Goal: Navigation & Orientation: Find specific page/section

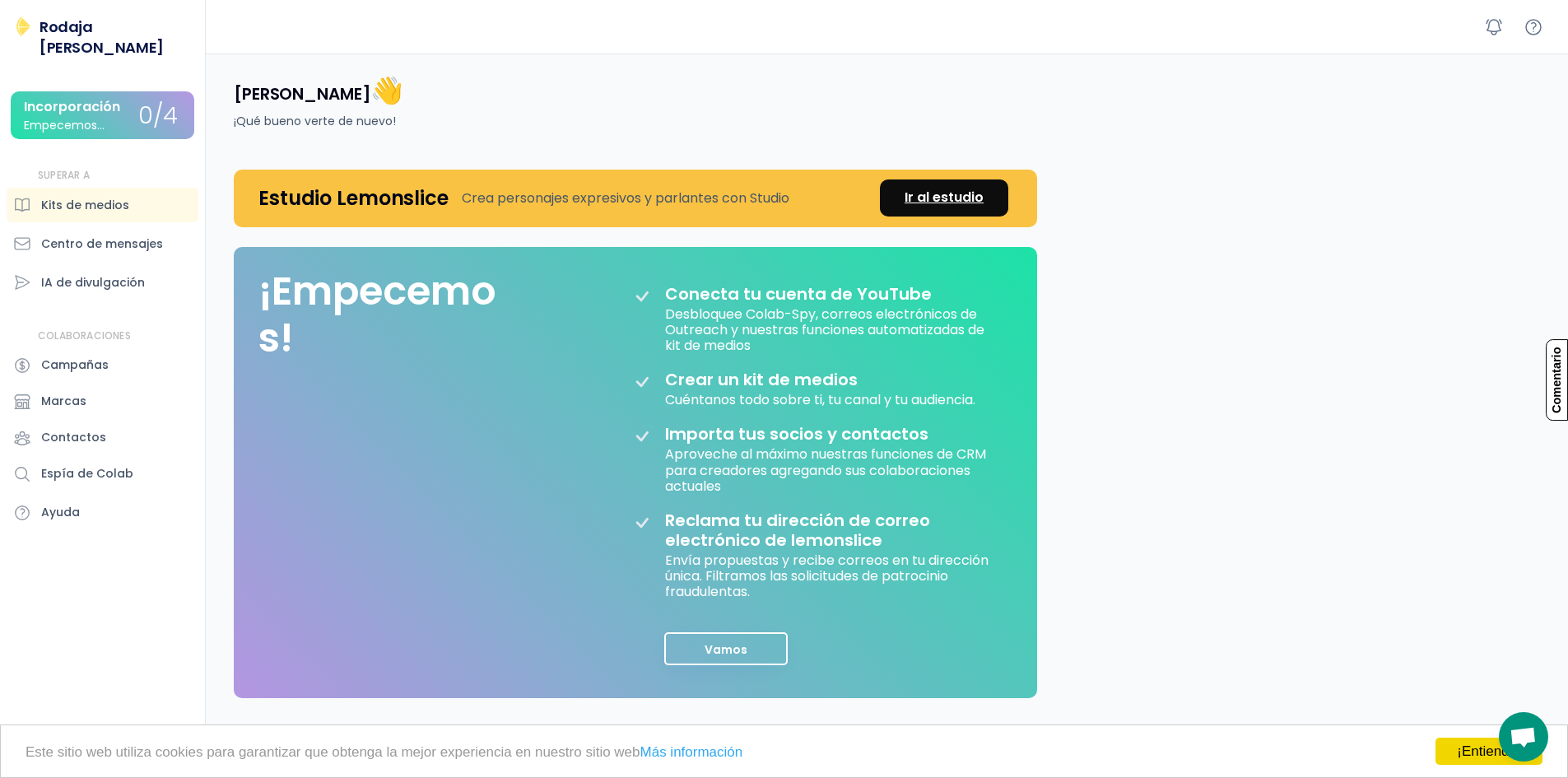
click at [913, 192] on font "Ir al estudio" at bounding box center [944, 197] width 79 height 19
click at [81, 274] on font "IA de divulgación" at bounding box center [93, 282] width 104 height 17
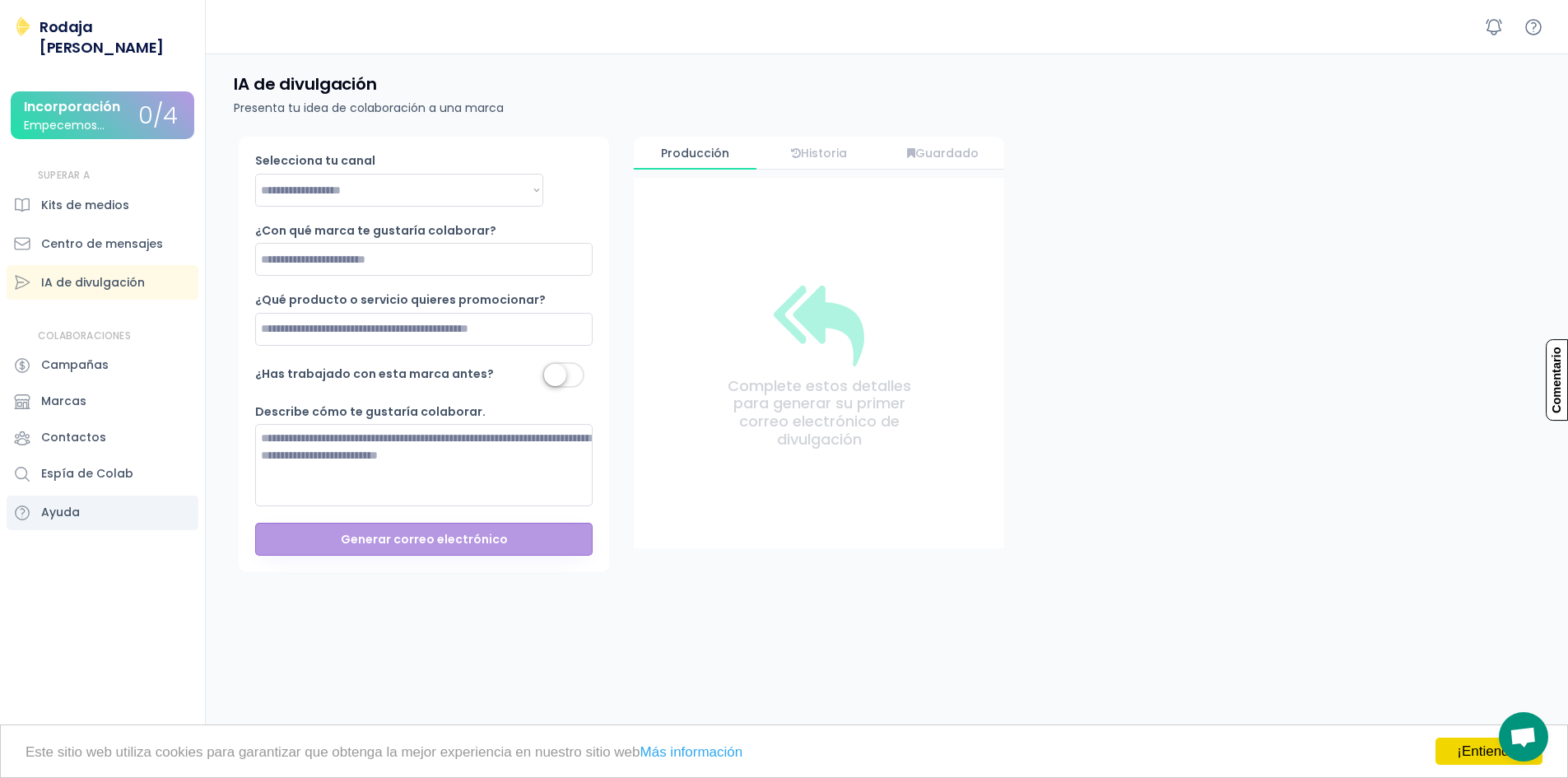
click at [70, 503] on font "Ayuda" at bounding box center [60, 512] width 38 height 17
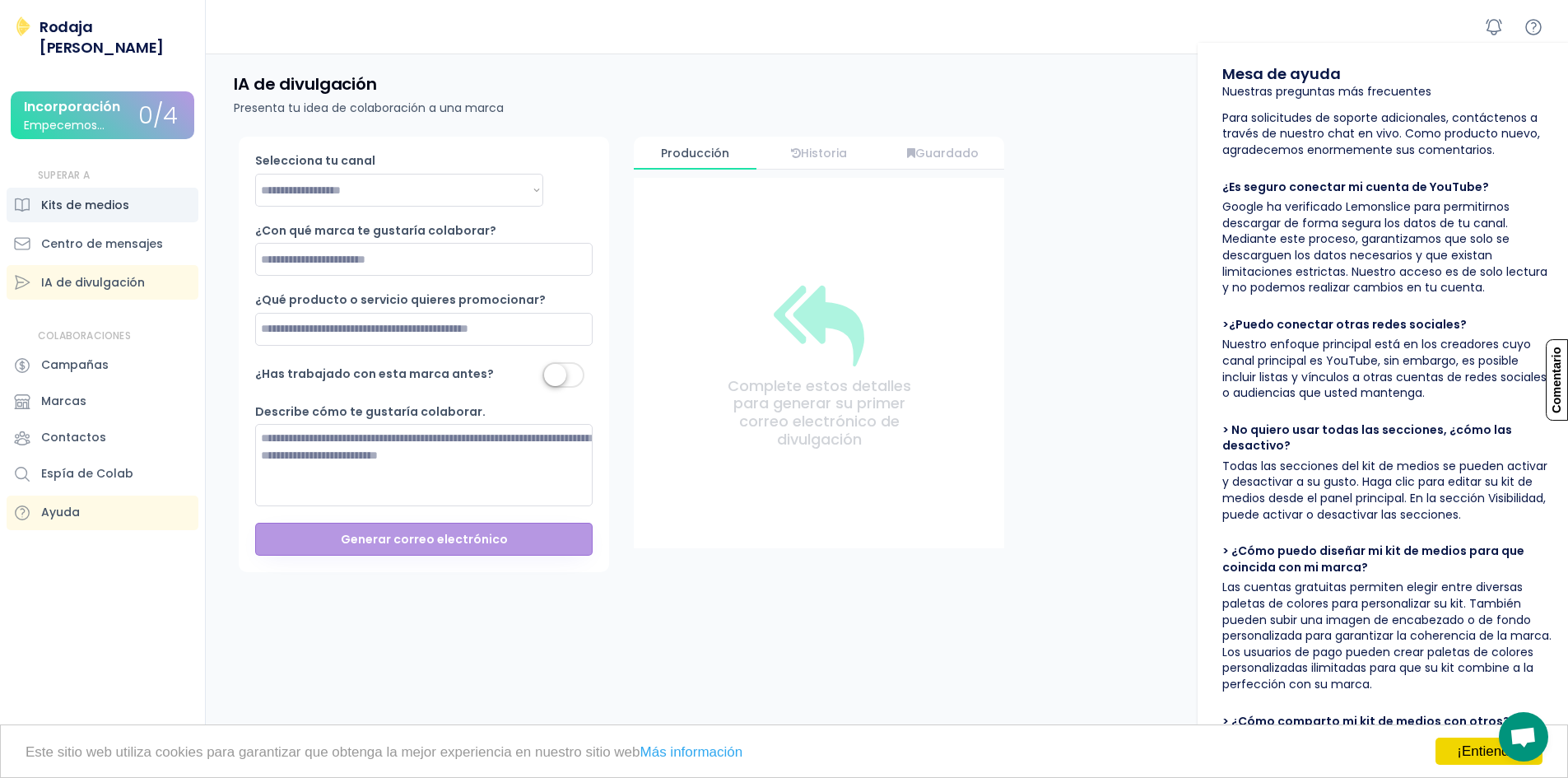
click at [42, 226] on div "Centro de mensajes" at bounding box center [102, 243] width 192 height 35
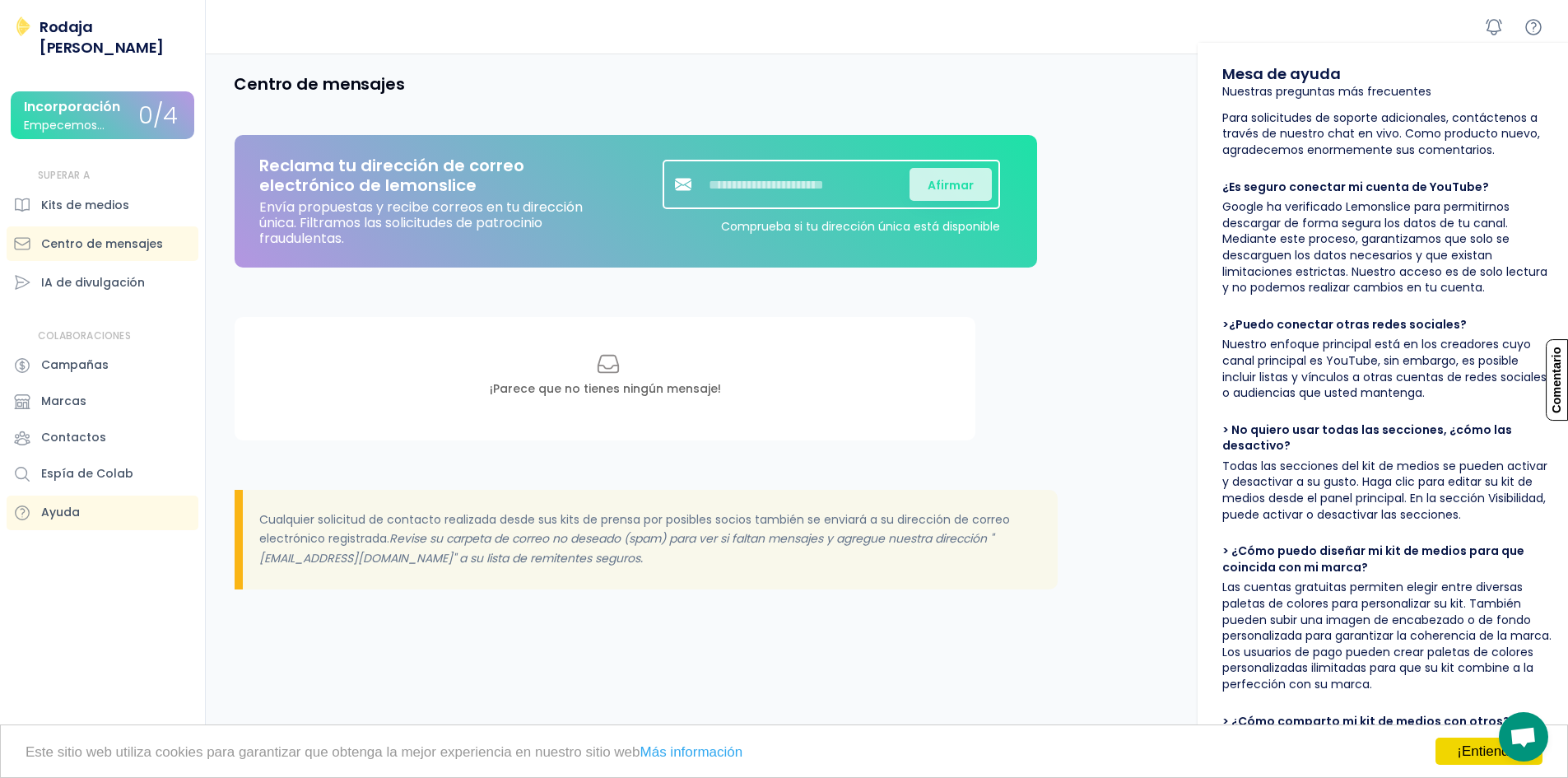
click at [69, 117] on font "Empecemos..." at bounding box center [64, 126] width 81 height 17
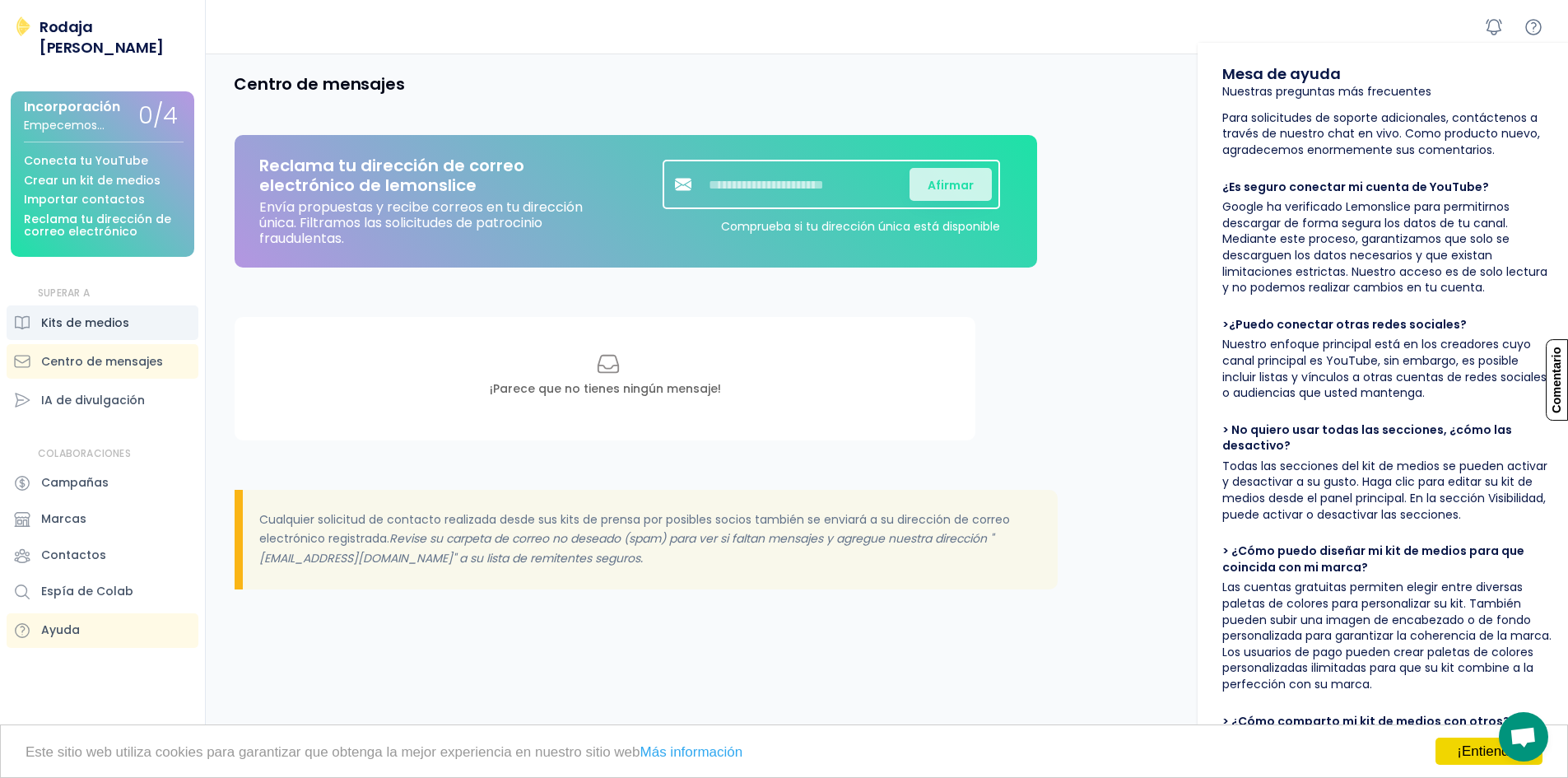
click at [131, 306] on div "Kits de medios" at bounding box center [102, 322] width 192 height 35
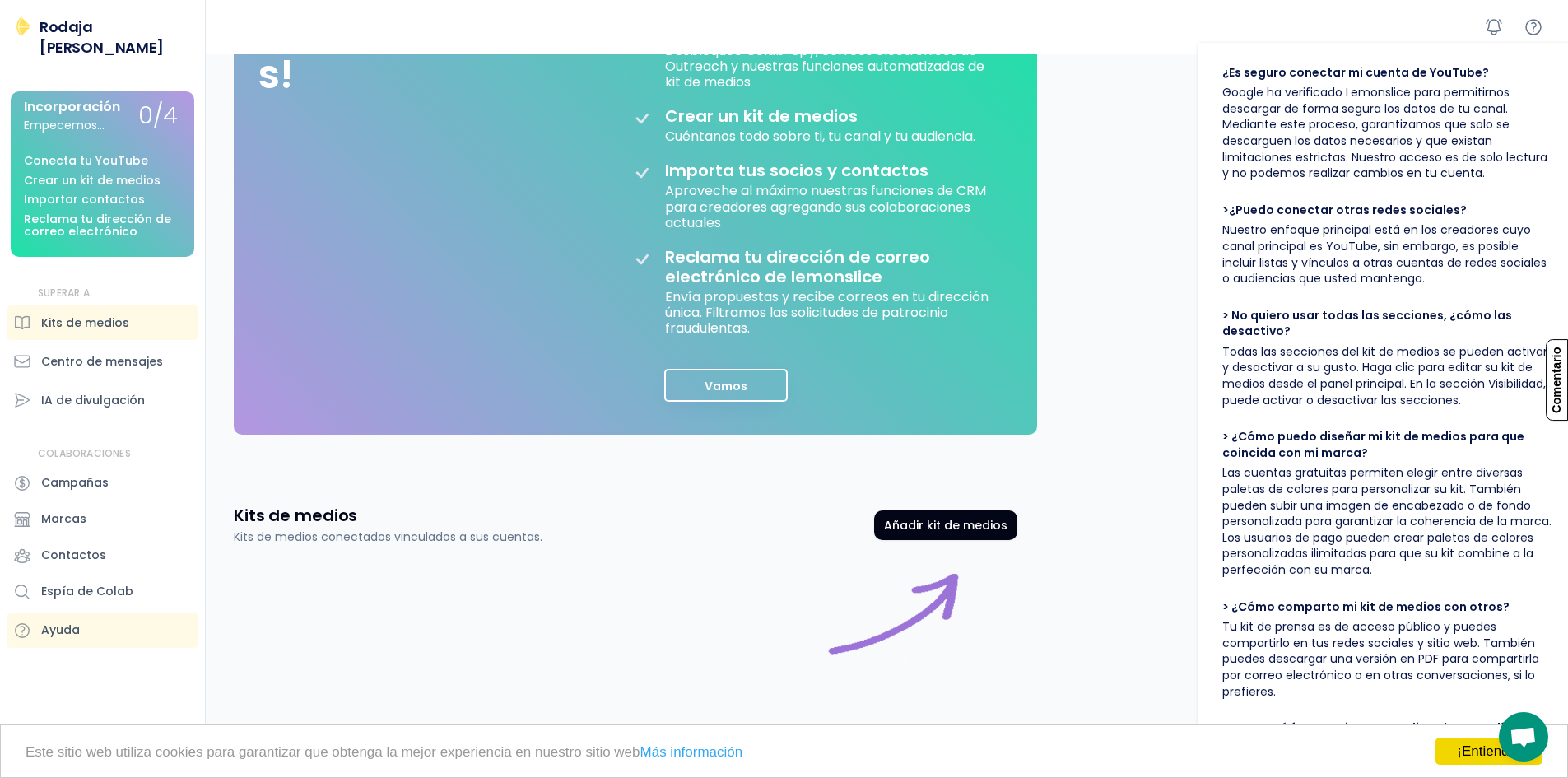
scroll to position [215, 0]
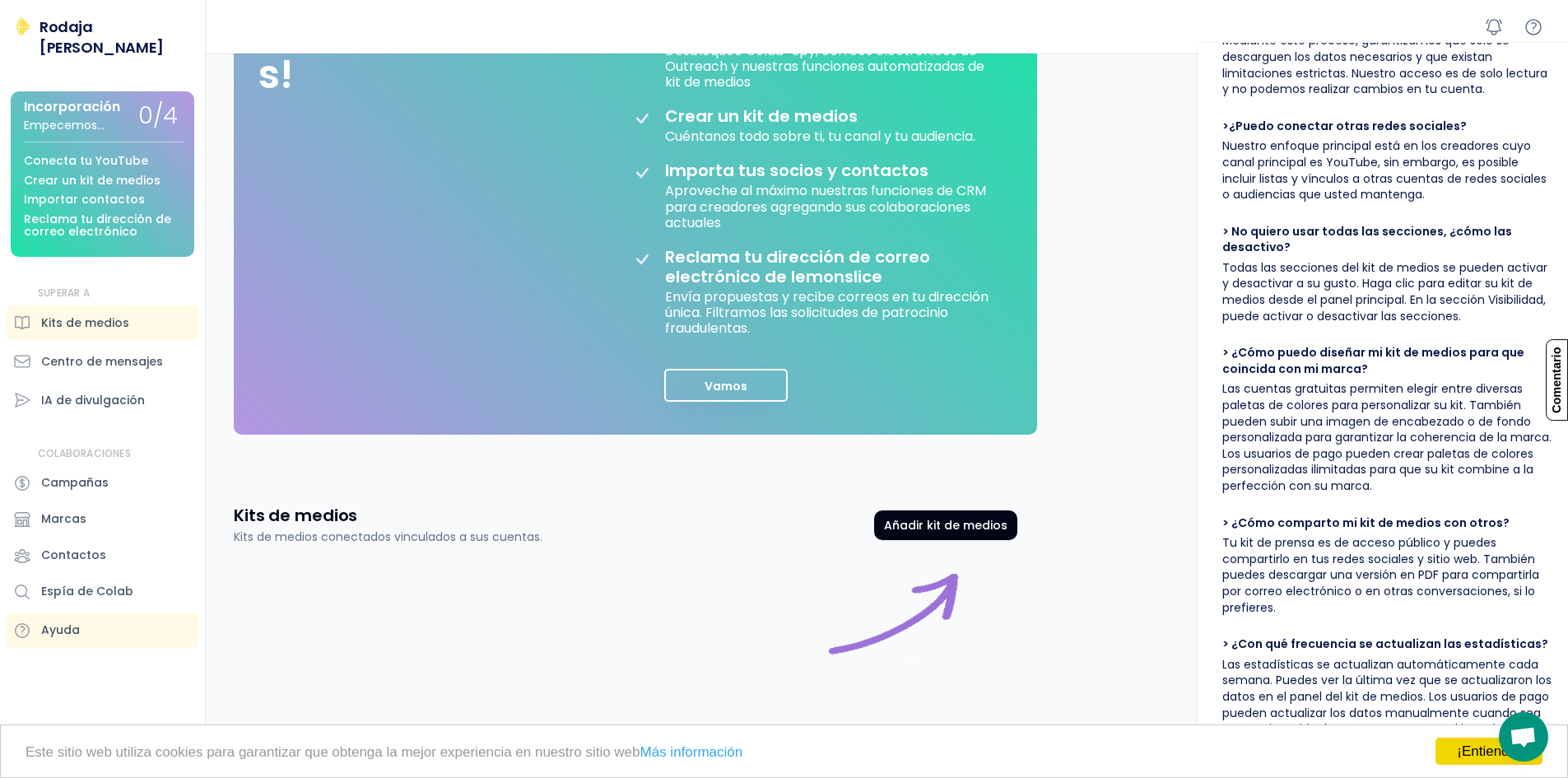
click at [1046, 609] on div "Hola, Sara 👋 ¡Qué bueno verte de nuevo! Estudio Lemonslice Crea personajes expr…" at bounding box center [891, 283] width 1354 height 987
click at [1099, 569] on div "Hola, Sara 👋 ¡Qué bueno verte de nuevo! Estudio Lemonslice Crea personajes expr…" at bounding box center [891, 283] width 1354 height 987
click at [1485, 756] on font "¡Entiendo!" at bounding box center [1489, 751] width 64 height 16
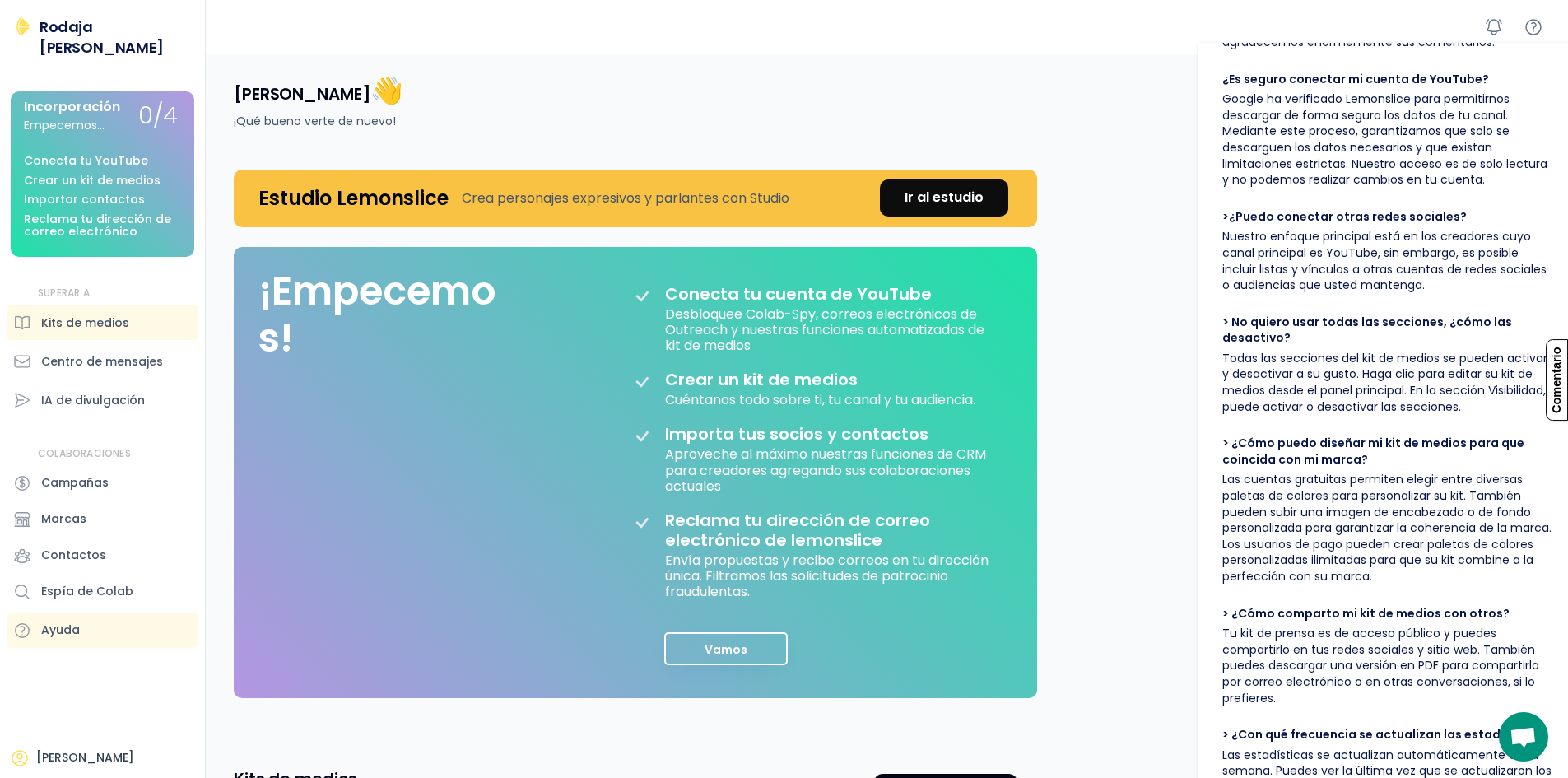
scroll to position [0, 0]
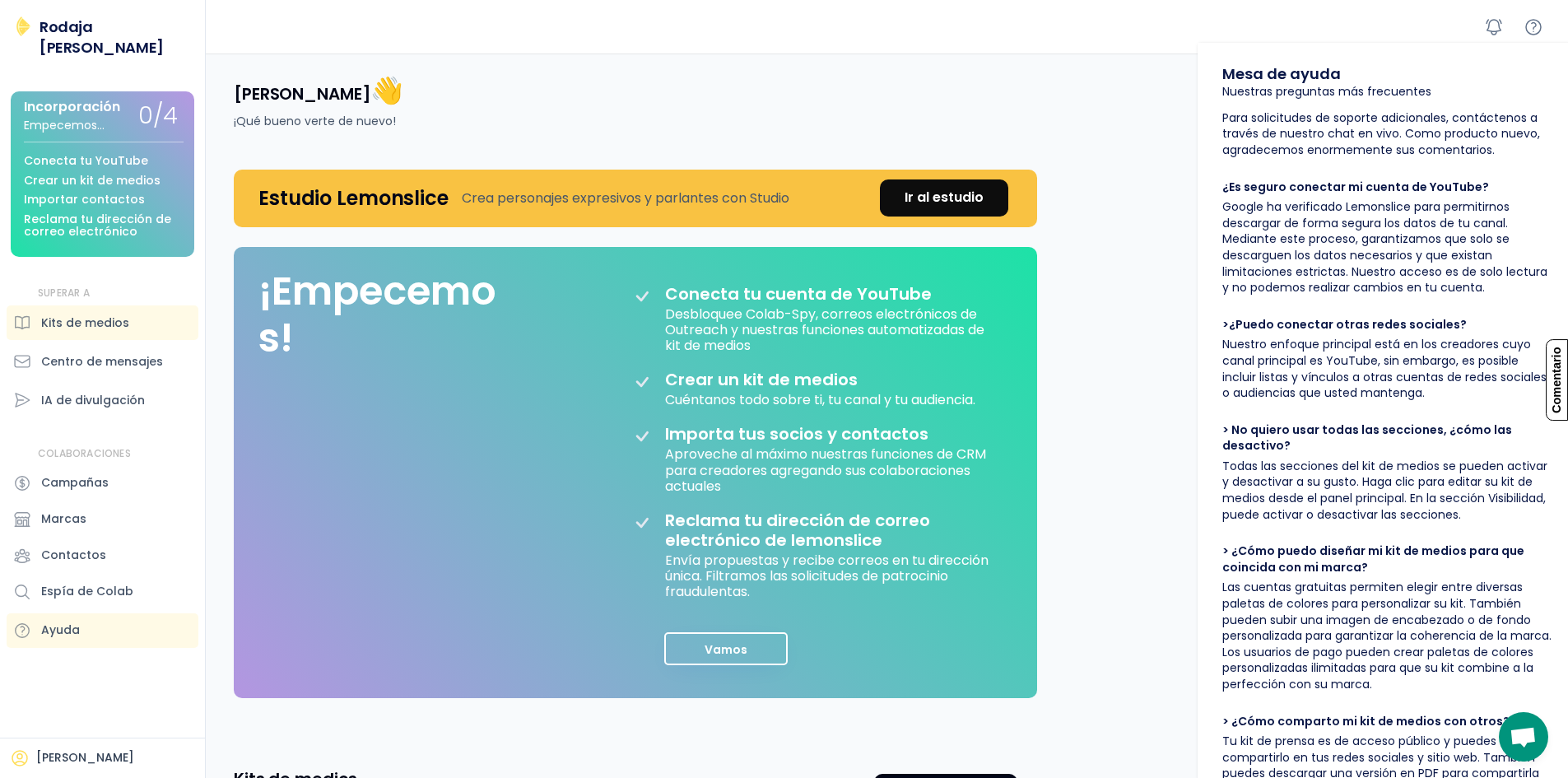
click at [1153, 223] on div "Hola, Sara 👋 ¡Qué bueno verte de nuevo! Estudio Lemonslice Crea personajes expr…" at bounding box center [891, 546] width 1354 height 987
click at [122, 768] on div "[PERSON_NAME]" at bounding box center [102, 757] width 205 height 40
click at [112, 769] on div "[PERSON_NAME]" at bounding box center [102, 757] width 205 height 40
click at [98, 755] on font "[PERSON_NAME]" at bounding box center [85, 757] width 98 height 17
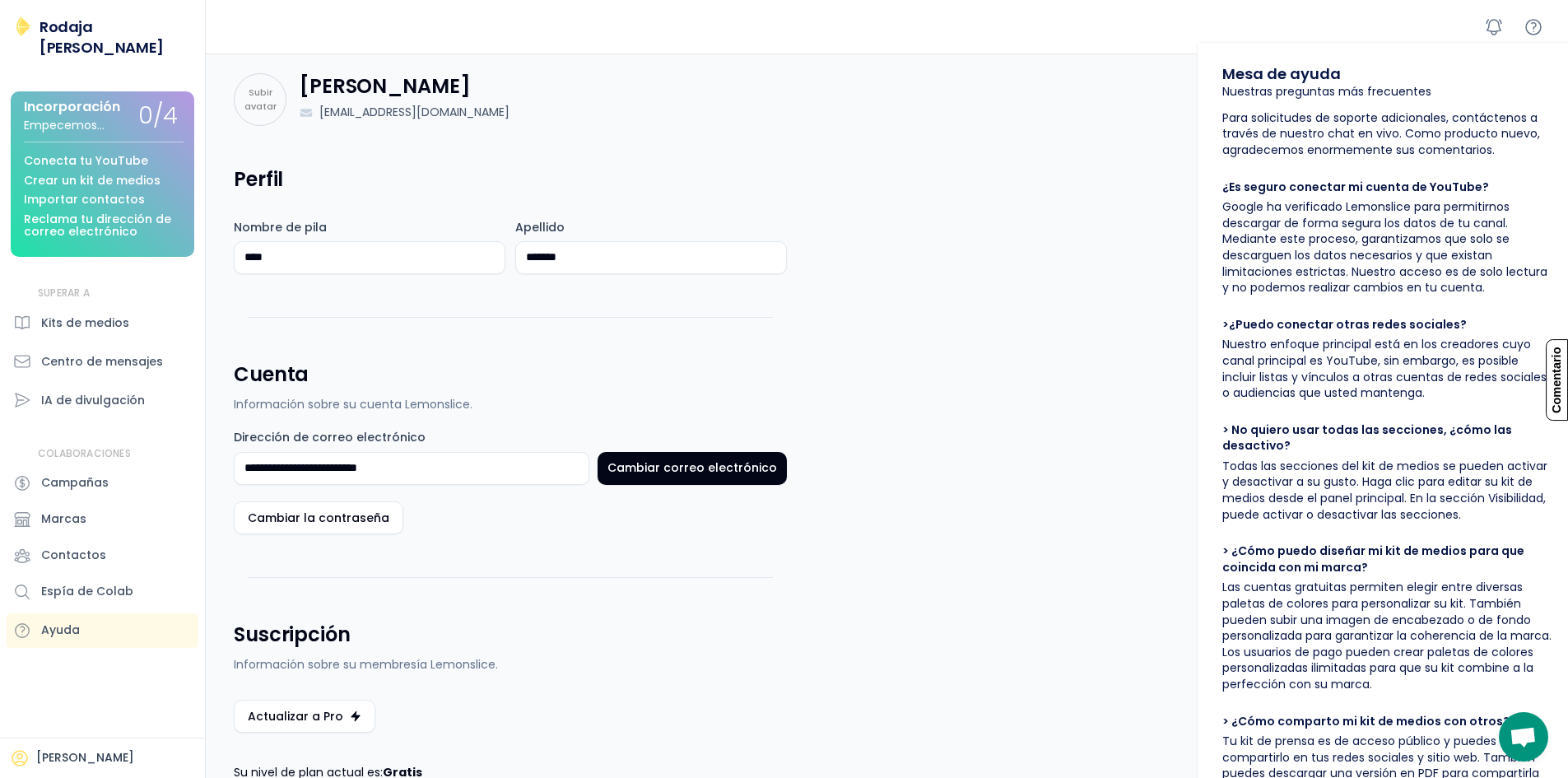
click at [55, 686] on div "Sara Salgado Rodaja de limón Incorporación Empecemos... 0/4 Conecta tu YouTube …" at bounding box center [102, 389] width 205 height 778
